Goal: Check status: Check status

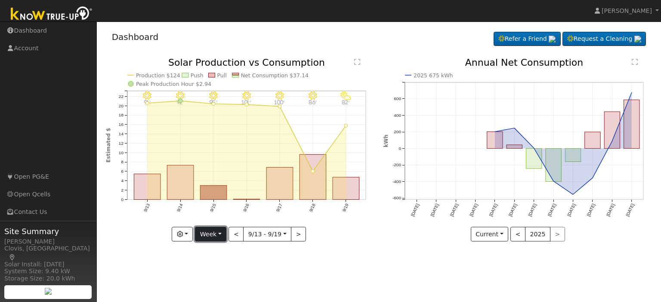
click at [222, 235] on button "Week" at bounding box center [210, 234] width 31 height 15
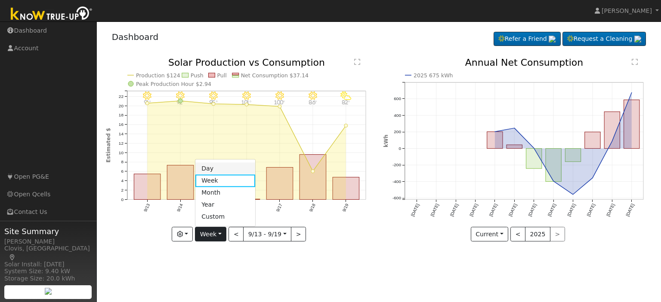
click at [216, 169] on link "Day" at bounding box center [225, 169] width 60 height 12
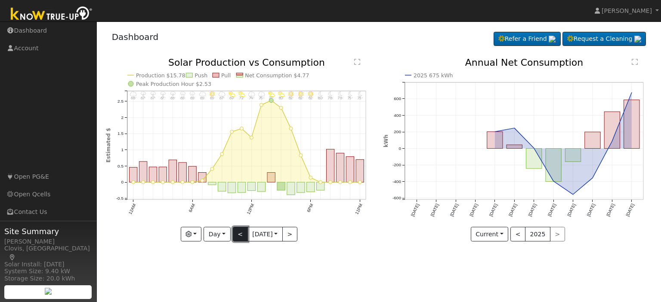
click at [238, 235] on button "<" at bounding box center [240, 234] width 15 height 15
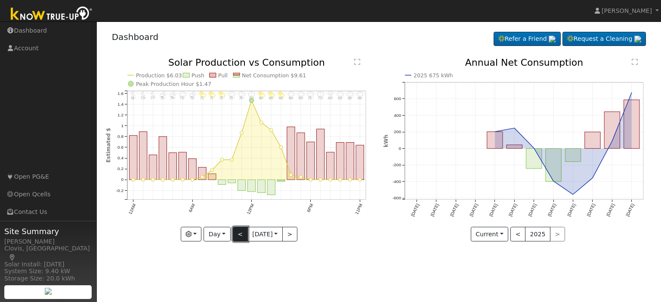
click at [238, 235] on button "<" at bounding box center [240, 234] width 15 height 15
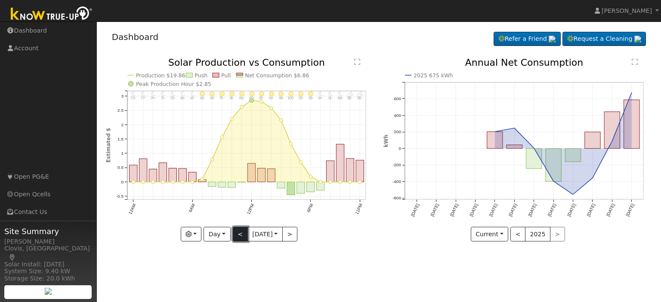
click at [238, 235] on button "<" at bounding box center [240, 234] width 15 height 15
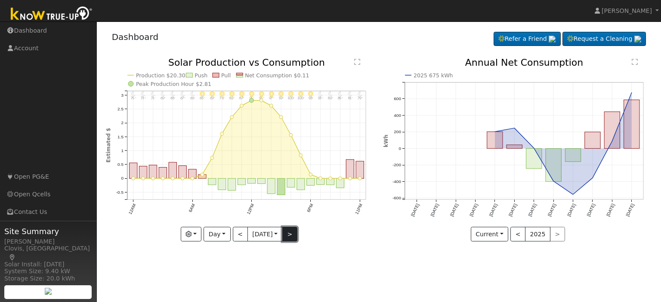
click at [289, 233] on button ">" at bounding box center [289, 234] width 15 height 15
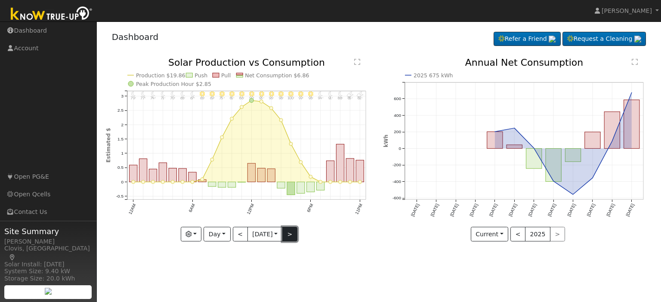
click at [289, 233] on button ">" at bounding box center [289, 234] width 15 height 15
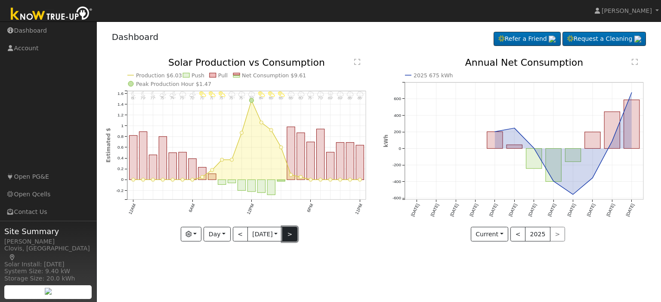
click at [289, 233] on button ">" at bounding box center [289, 234] width 15 height 15
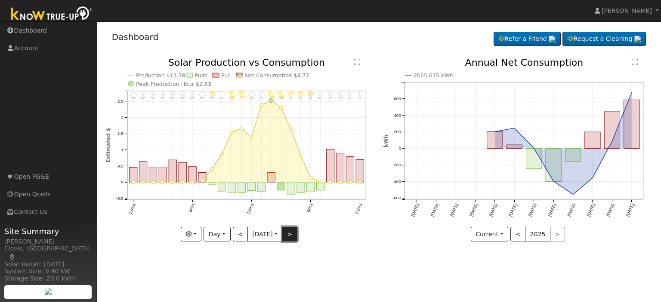
click at [289, 234] on button ">" at bounding box center [289, 234] width 15 height 15
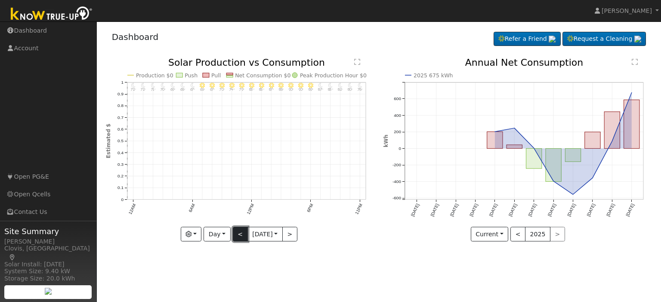
click at [234, 235] on button "<" at bounding box center [240, 234] width 15 height 15
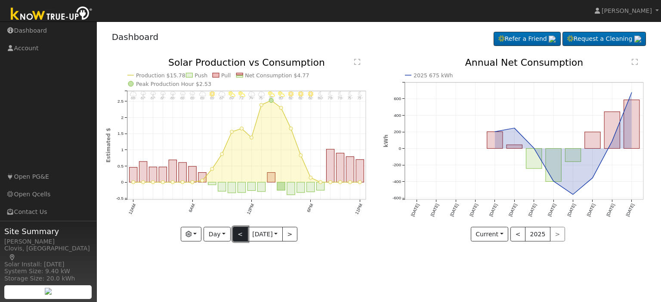
click at [241, 236] on button "<" at bounding box center [240, 234] width 15 height 15
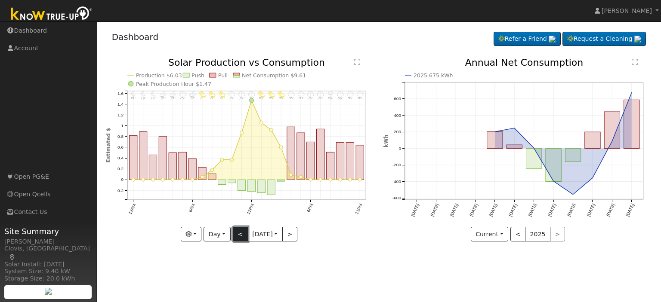
click at [241, 236] on button "<" at bounding box center [240, 234] width 15 height 15
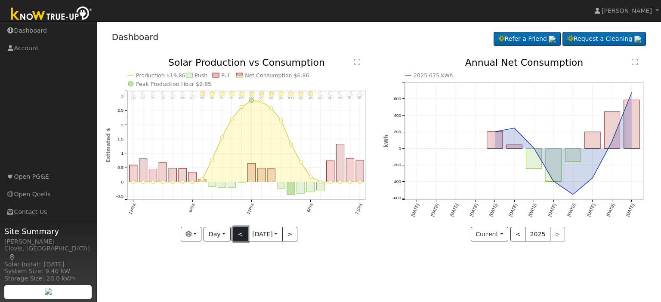
click at [238, 237] on button "<" at bounding box center [240, 234] width 15 height 15
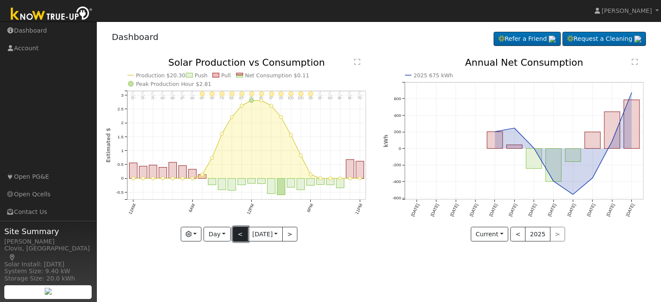
click at [238, 237] on button "<" at bounding box center [240, 234] width 15 height 15
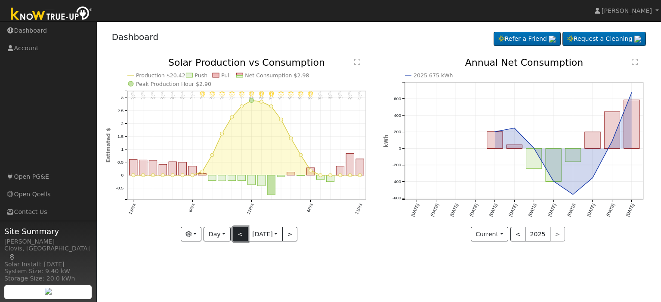
click at [238, 237] on button "<" at bounding box center [240, 234] width 15 height 15
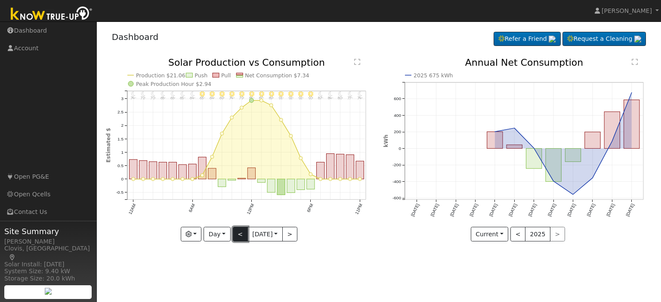
click at [237, 235] on button "<" at bounding box center [240, 234] width 15 height 15
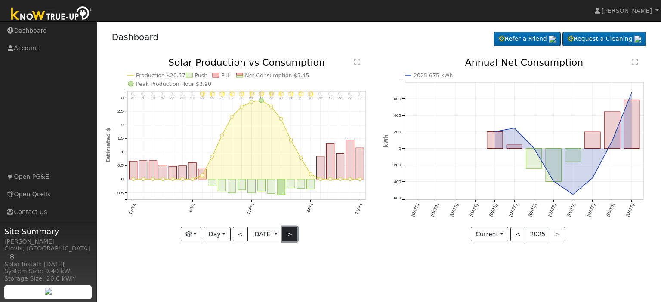
click at [292, 235] on button ">" at bounding box center [289, 234] width 15 height 15
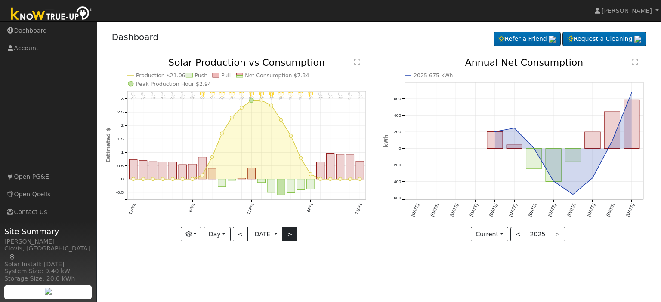
click at [292, 235] on div at bounding box center [240, 150] width 268 height 184
click at [292, 235] on div "11PM - Clear 74° 10PM - Clear 77° 9PM - Clear 80° 8PM - Clear 84° 7PM - Clear 8…" at bounding box center [240, 150] width 268 height 184
click at [292, 235] on button ">" at bounding box center [289, 234] width 15 height 15
type input "[DATE]"
